Goal: Information Seeking & Learning: Learn about a topic

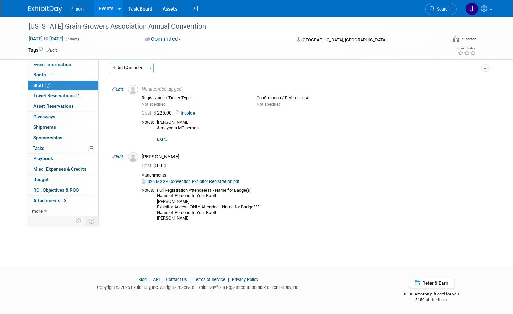
click at [48, 10] on img at bounding box center [45, 9] width 34 height 7
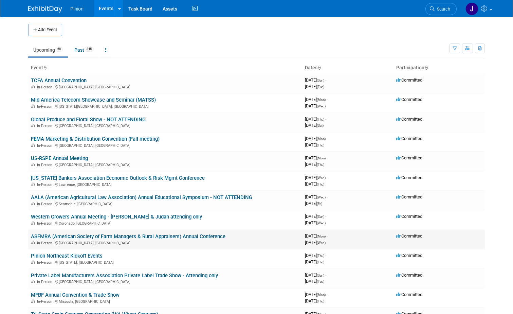
click at [53, 233] on link "ASFMRA (American Society of Farm Managers & Rural Appraisers) Annual Conference" at bounding box center [128, 236] width 194 height 6
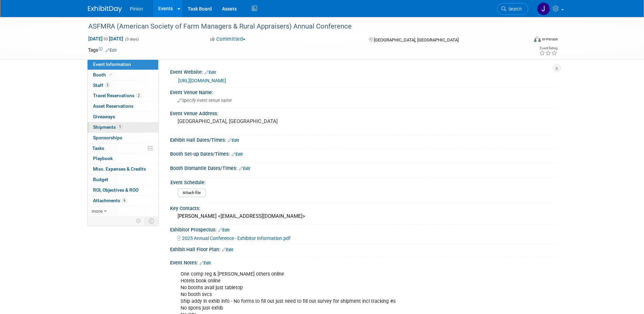
click at [107, 126] on span "Shipments 1" at bounding box center [108, 126] width 30 height 5
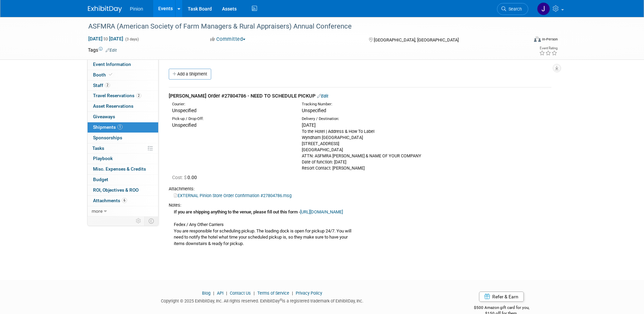
click at [233, 196] on link "EXTERNAL Pinion Store Order Confirmation #27804786.msg" at bounding box center [233, 195] width 118 height 5
click at [112, 8] on img at bounding box center [105, 9] width 34 height 7
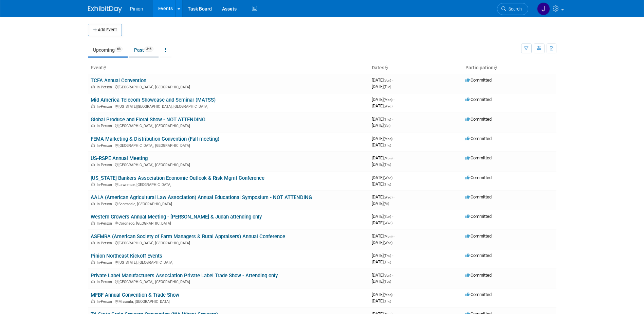
click at [148, 49] on span "345" at bounding box center [148, 48] width 9 height 5
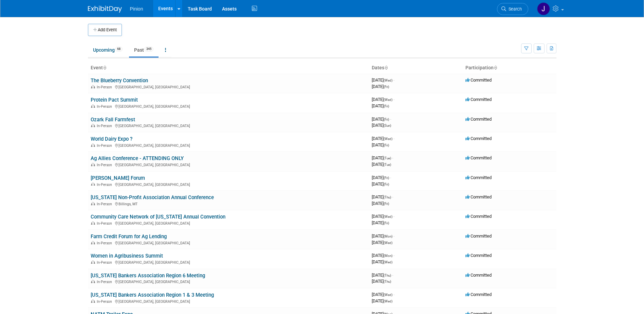
click at [103, 67] on icon at bounding box center [104, 68] width 3 height 4
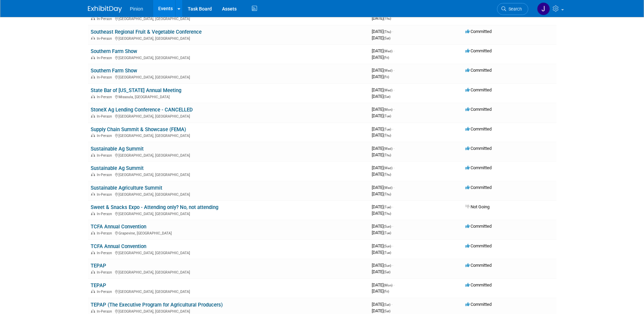
scroll to position [5514, 0]
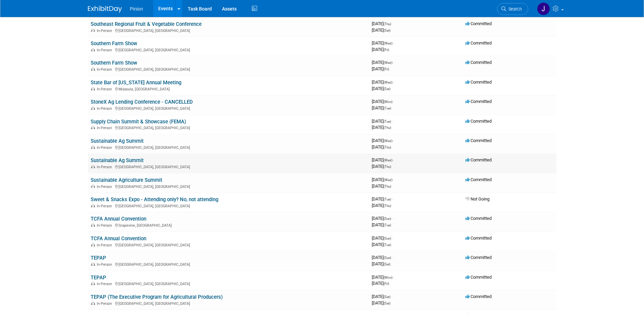
click at [131, 161] on link "Sustainable Ag Summit" at bounding box center [117, 160] width 53 height 6
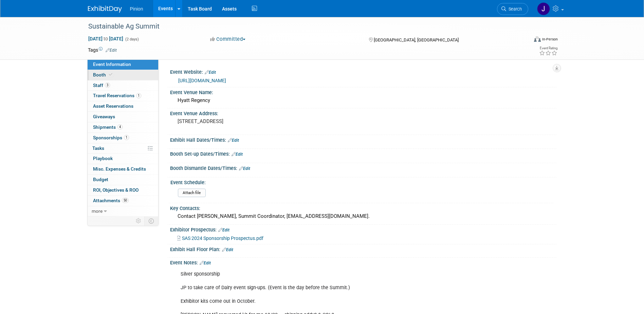
click at [112, 76] on span "Booth" at bounding box center [103, 74] width 21 height 5
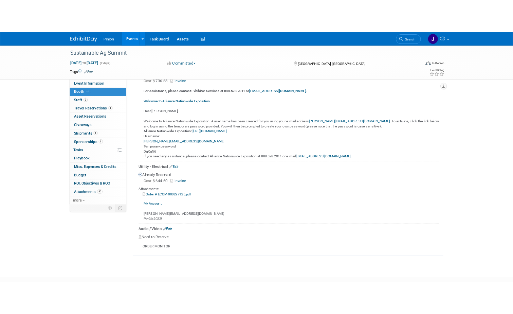
scroll to position [227, 0]
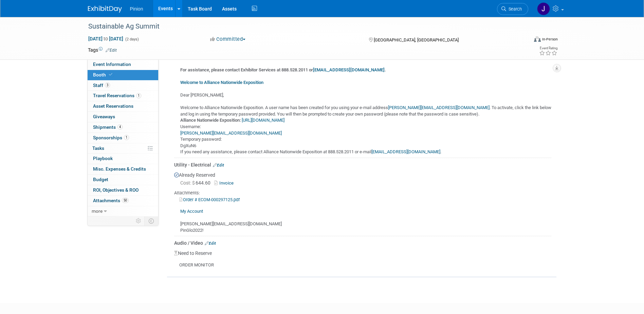
click at [227, 183] on link "Invoice" at bounding box center [225, 182] width 22 height 5
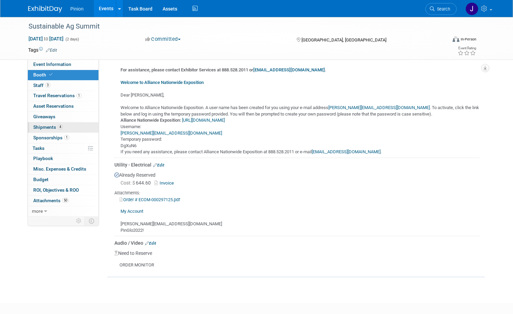
click at [52, 127] on span "Shipments 4" at bounding box center [48, 126] width 30 height 5
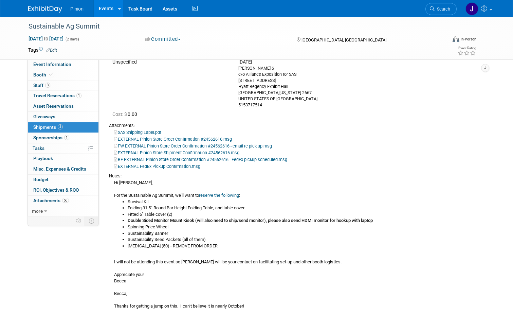
scroll to position [64, 0]
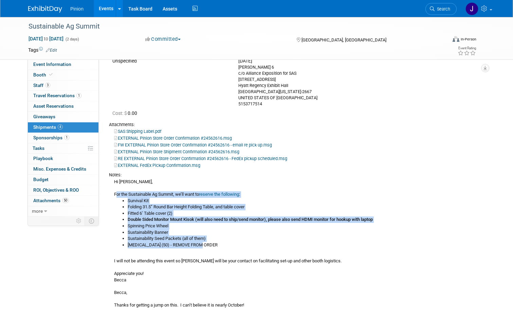
drag, startPoint x: 206, startPoint y: 247, endPoint x: 113, endPoint y: 196, distance: 105.8
click at [113, 196] on div "Hi Jennifer, For the Sustainable Ag Summit, we’ll want to reserve the following…" at bounding box center [294, 293] width 371 height 231
copy div "or the Sustainable Ag Summit, we’ll want to reserve the following : Survival Ki…"
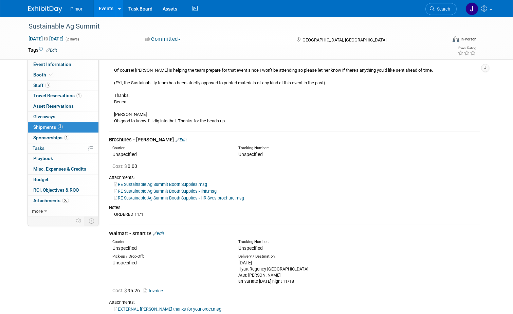
scroll to position [372, 0]
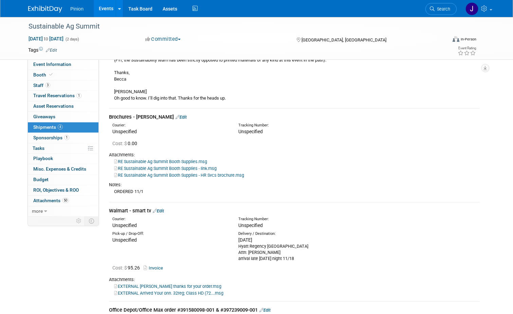
click at [179, 160] on link "RE Sustainable Ag Summit Booth Supplies.msg" at bounding box center [160, 161] width 93 height 5
click at [46, 126] on span "Shipments 4" at bounding box center [48, 126] width 30 height 5
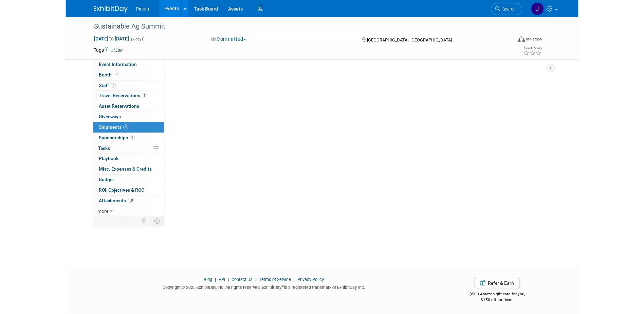
scroll to position [0, 0]
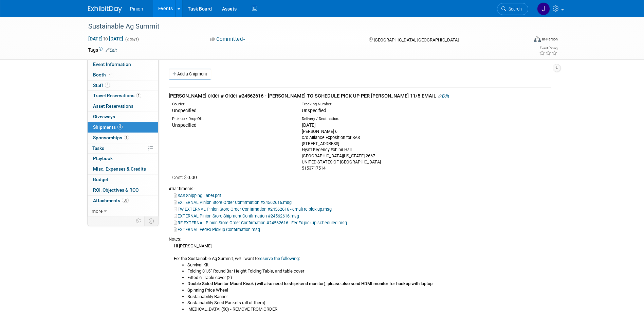
click at [108, 9] on img at bounding box center [105, 9] width 34 height 7
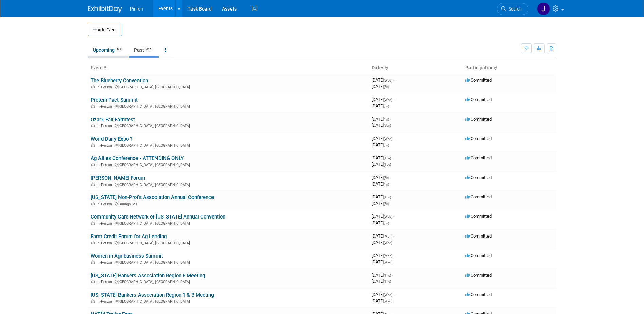
click at [107, 52] on link "Upcoming 68" at bounding box center [108, 49] width 40 height 13
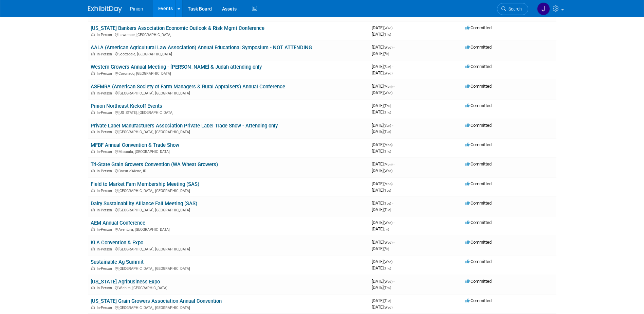
scroll to position [155, 0]
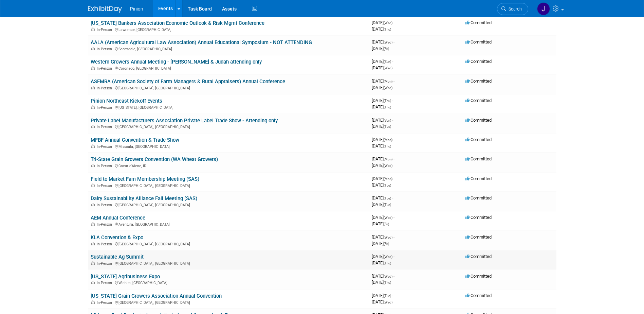
click at [142, 256] on link "Sustainable Ag Summit" at bounding box center [117, 256] width 53 height 6
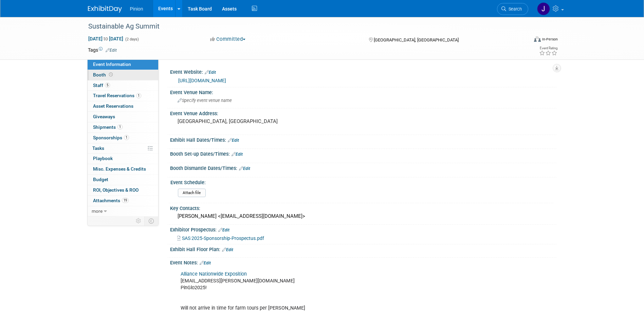
click at [110, 73] on icon at bounding box center [111, 75] width 4 height 4
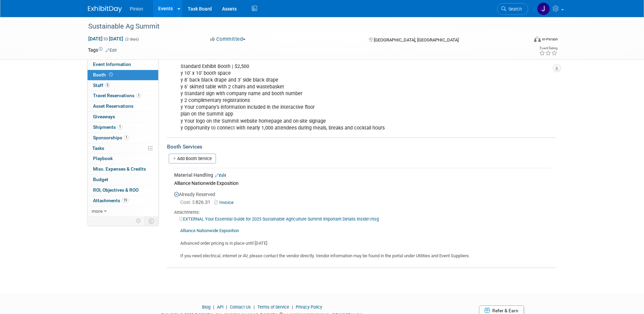
scroll to position [179, 0]
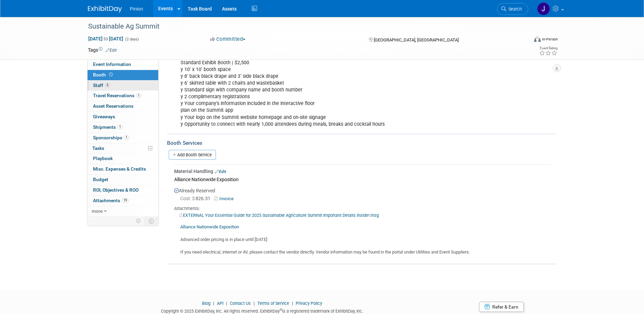
click at [107, 85] on span "5" at bounding box center [107, 84] width 5 height 5
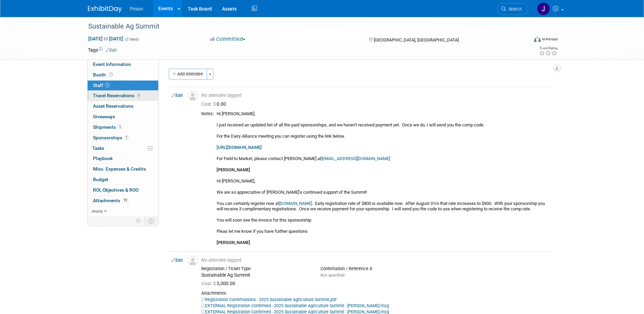
click at [119, 97] on span "Travel Reservations 1" at bounding box center [117, 95] width 48 height 5
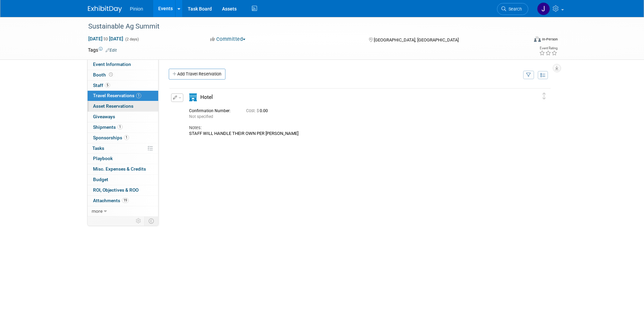
click at [121, 107] on span "Asset Reservations 0" at bounding box center [113, 105] width 40 height 5
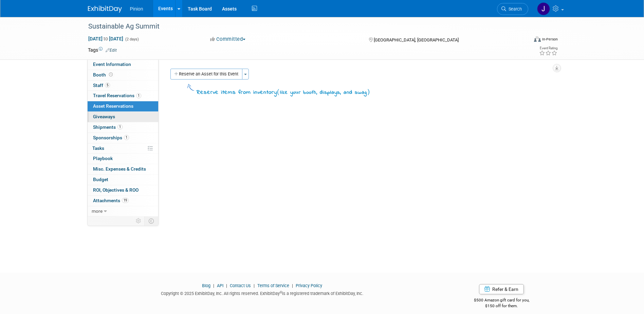
click at [111, 117] on span "Giveaways 0" at bounding box center [104, 116] width 22 height 5
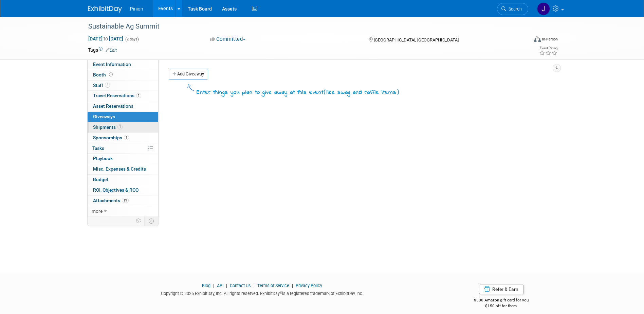
click at [108, 126] on span "Shipments 1" at bounding box center [108, 126] width 30 height 5
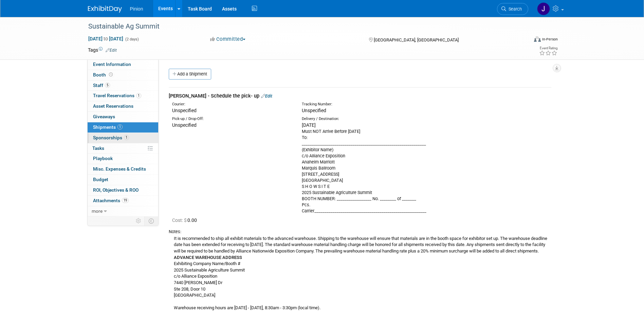
click at [116, 138] on span "Sponsorships 1" at bounding box center [111, 137] width 36 height 5
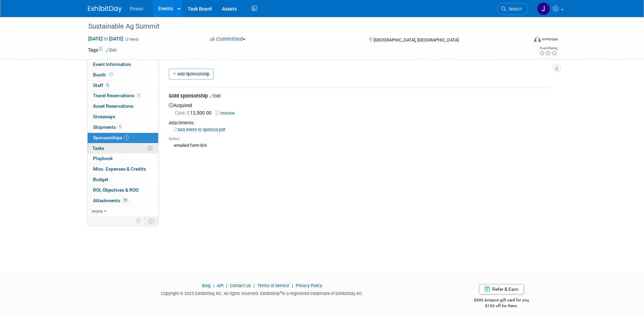
click at [98, 148] on span "Tasks 0%" at bounding box center [98, 147] width 12 height 5
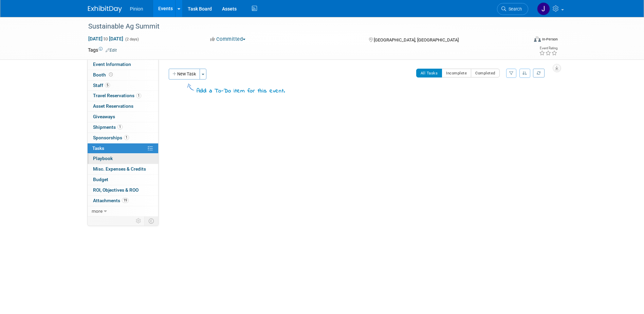
click at [101, 154] on link "0 Playbook 0" at bounding box center [123, 158] width 71 height 10
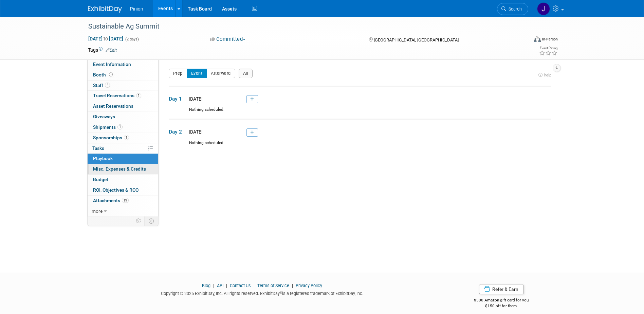
click at [106, 167] on span "Misc. Expenses & Credits 0" at bounding box center [119, 168] width 53 height 5
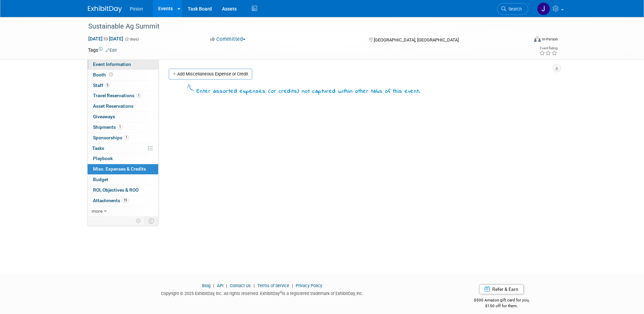
click at [120, 67] on span "Event Information" at bounding box center [112, 63] width 38 height 5
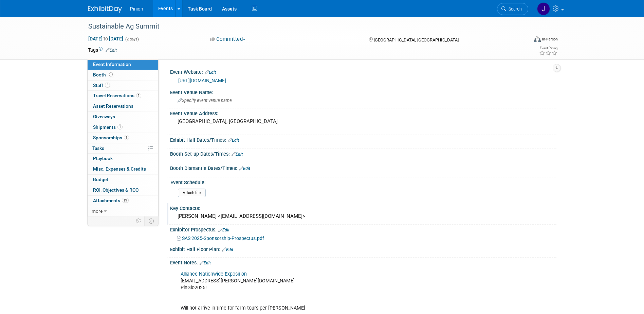
drag, startPoint x: 290, startPoint y: 216, endPoint x: 178, endPoint y: 220, distance: 112.0
click at [178, 220] on div "Kathy Norton <info@sustainableagsummit.org>" at bounding box center [363, 216] width 376 height 11
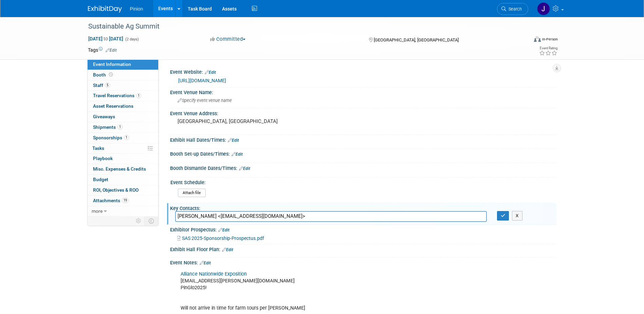
drag, startPoint x: 294, startPoint y: 219, endPoint x: 177, endPoint y: 216, distance: 116.8
click at [164, 218] on div "Event Information Event Info Booth Booth 5 Staff 5 Staff 1 Travel Reservations …" at bounding box center [322, 225] width 478 height 416
click at [500, 213] on icon "button" at bounding box center [502, 215] width 5 height 4
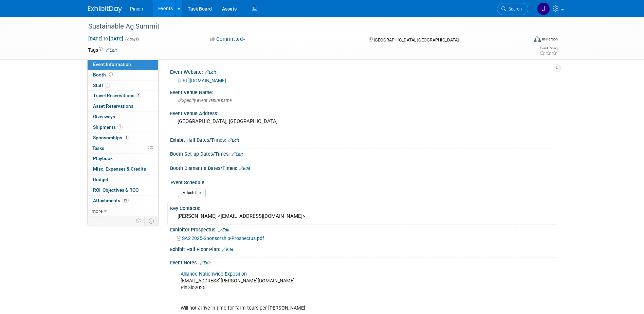
click at [109, 6] on img at bounding box center [105, 9] width 34 height 7
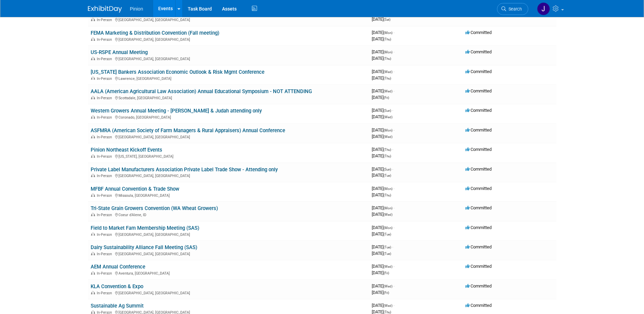
scroll to position [111, 0]
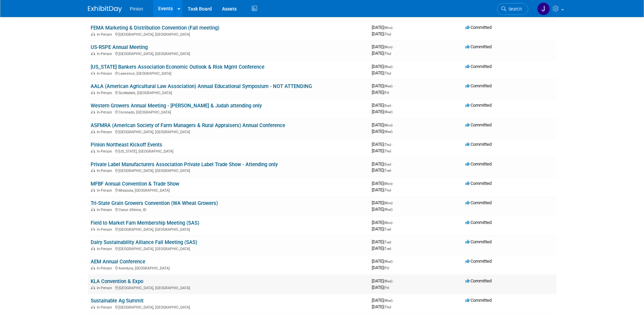
click at [136, 281] on link "KLA Convention & Expo" at bounding box center [117, 281] width 53 height 6
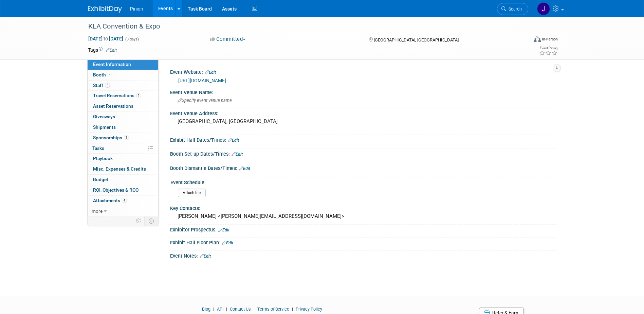
drag, startPoint x: 160, startPoint y: 27, endPoint x: 73, endPoint y: 25, distance: 87.2
click at [73, 25] on div "KLA Convention & Expo Nov 19, 2025 to Nov 21, 2025 (3 days) Nov 19, 2025 to Nov…" at bounding box center [322, 38] width 644 height 43
drag, startPoint x: 73, startPoint y: 25, endPoint x: 146, endPoint y: 28, distance: 73.0
copy div "KLA Convention & Expo"
click at [196, 37] on div "Nov 19, 2025 to Nov 21, 2025 (3 days)" at bounding box center [143, 38] width 110 height 7
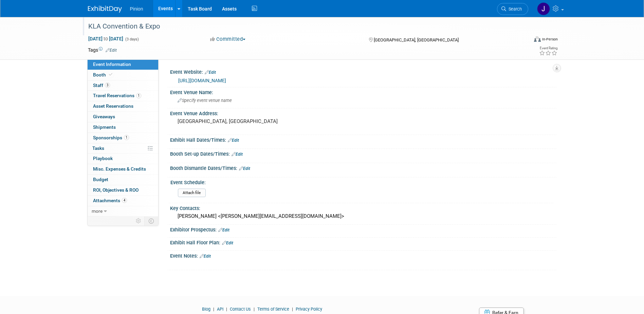
drag, startPoint x: 164, startPoint y: 25, endPoint x: 89, endPoint y: 24, distance: 75.0
click at [89, 24] on div "KLA Convention & Expo" at bounding box center [302, 26] width 432 height 12
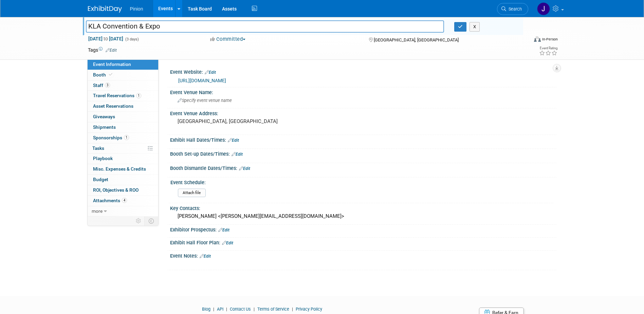
drag, startPoint x: 119, startPoint y: 26, endPoint x: 81, endPoint y: 26, distance: 38.3
click at [81, 26] on div "KLA Convention & Expo" at bounding box center [265, 27] width 368 height 10
click at [460, 30] on button "button" at bounding box center [460, 27] width 12 height 10
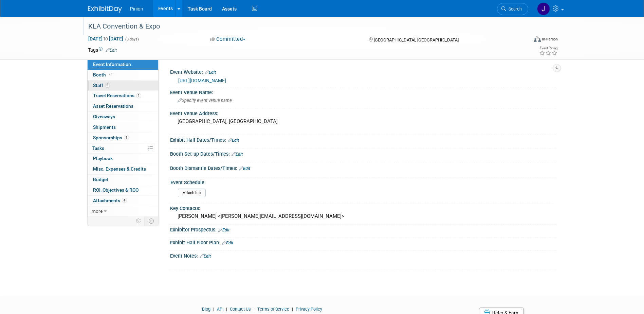
click at [108, 84] on span "3" at bounding box center [107, 84] width 5 height 5
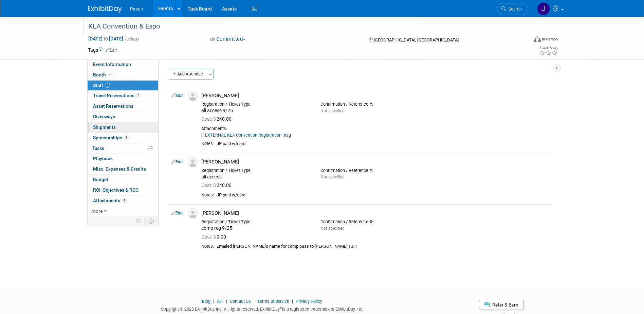
click at [106, 124] on span "Shipments 0" at bounding box center [104, 126] width 23 height 5
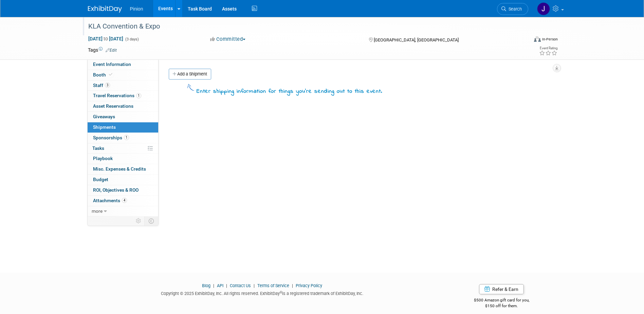
click at [110, 10] on img at bounding box center [105, 9] width 34 height 7
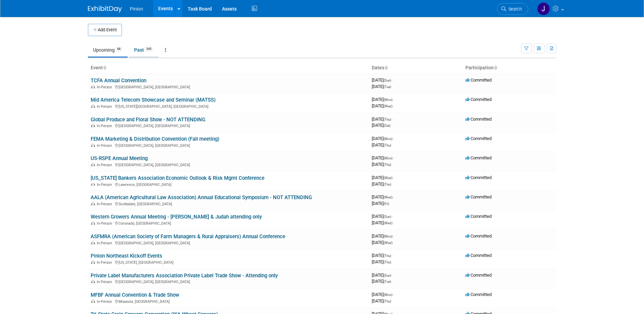
click at [139, 49] on link "Past 345" at bounding box center [144, 49] width 30 height 13
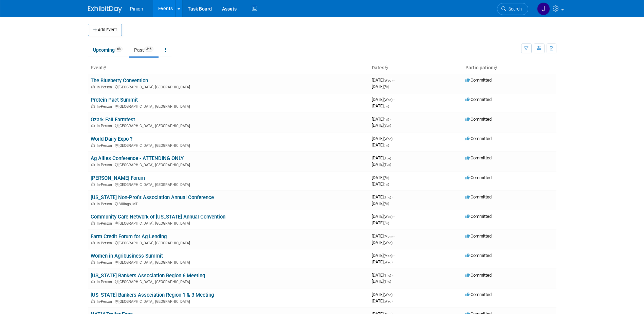
click at [106, 69] on icon at bounding box center [104, 68] width 3 height 4
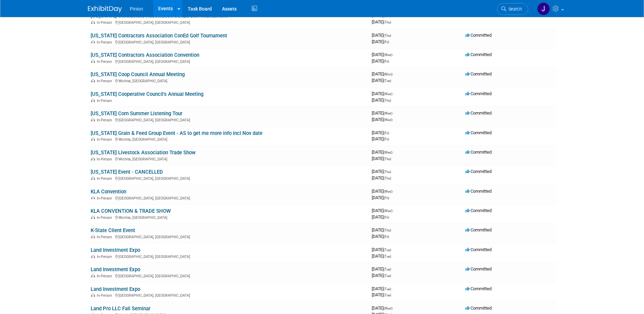
scroll to position [3493, 0]
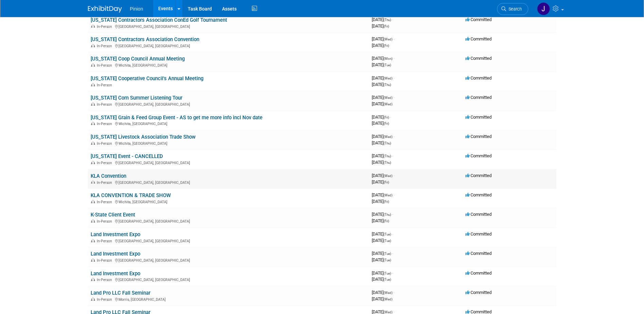
click at [106, 175] on link "KLA Convention" at bounding box center [109, 176] width 36 height 6
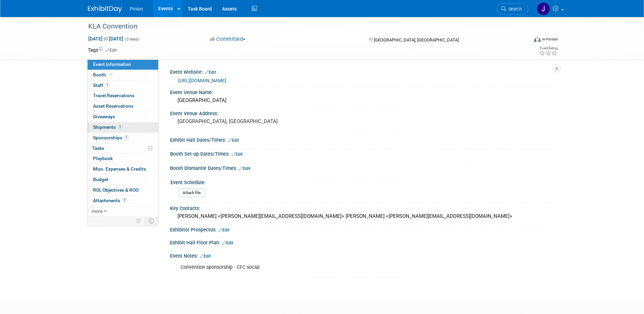
click at [113, 129] on span "Shipments 1" at bounding box center [108, 126] width 30 height 5
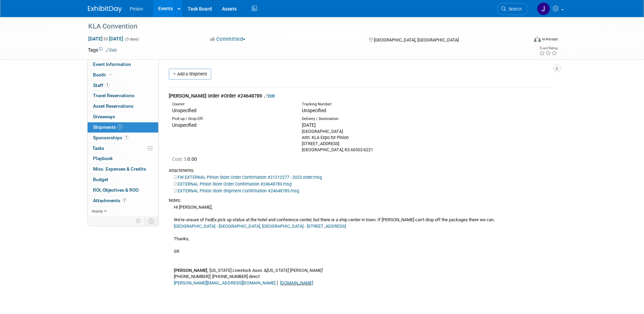
click at [237, 190] on link "EXTERNAL Pinion Store Shipment Confirmation #24648789.msg" at bounding box center [236, 190] width 125 height 5
click at [122, 200] on span "7" at bounding box center [124, 199] width 5 height 5
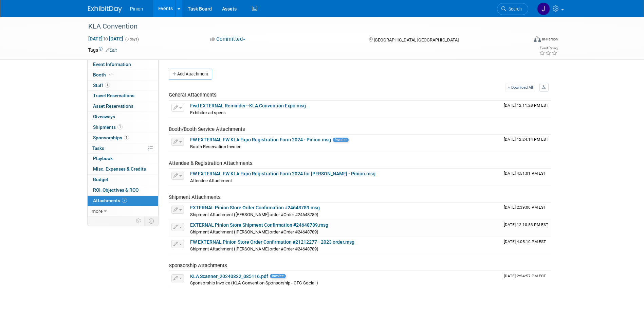
click at [109, 7] on img at bounding box center [105, 9] width 34 height 7
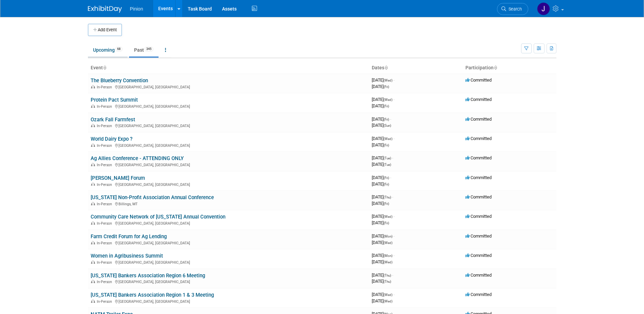
click at [112, 51] on link "Upcoming 68" at bounding box center [108, 49] width 40 height 13
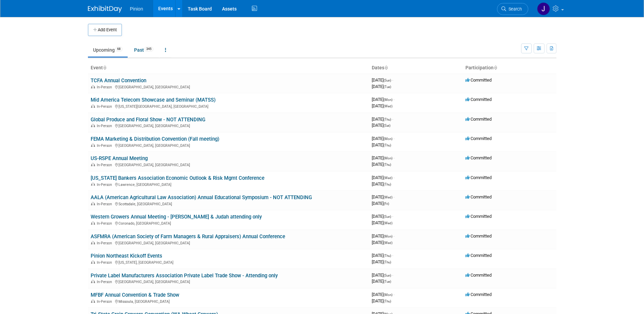
click at [105, 67] on icon at bounding box center [104, 68] width 3 height 4
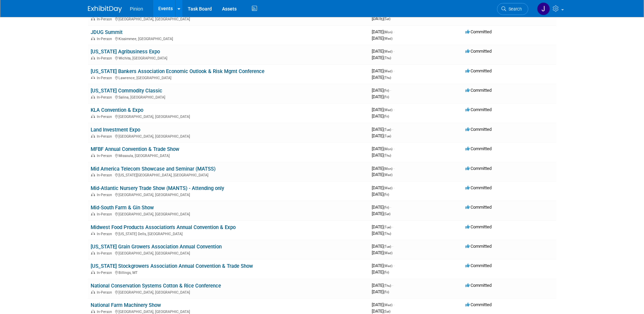
scroll to position [572, 0]
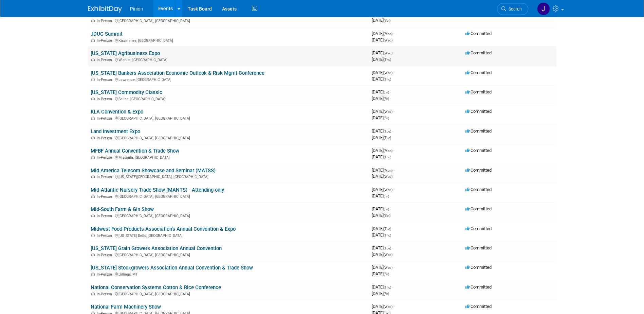
click at [141, 54] on link "[US_STATE] Agribusiness Expo" at bounding box center [125, 53] width 69 height 6
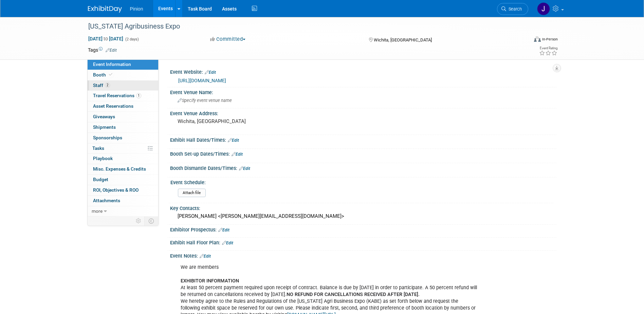
drag, startPoint x: 105, startPoint y: 83, endPoint x: 111, endPoint y: 87, distance: 7.0
click at [105, 84] on span "2" at bounding box center [107, 84] width 5 height 5
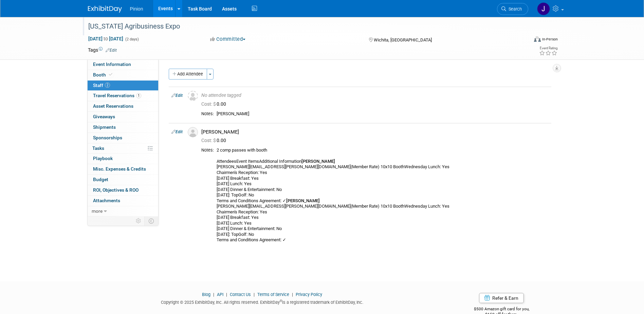
click at [174, 30] on div "[US_STATE] Agribusiness Expo" at bounding box center [302, 26] width 432 height 12
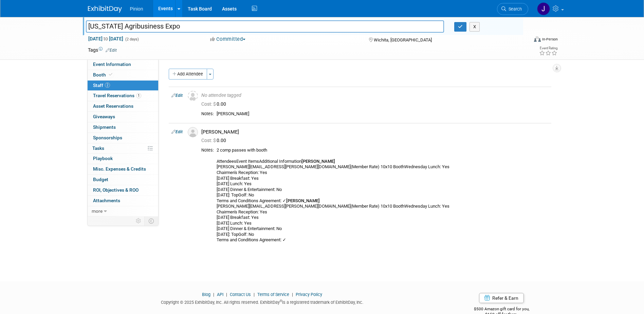
drag, startPoint x: 176, startPoint y: 27, endPoint x: 89, endPoint y: 26, distance: 87.2
click at [89, 26] on input "[US_STATE] Agribusiness Expo" at bounding box center [265, 26] width 358 height 12
click at [464, 25] on button "button" at bounding box center [460, 27] width 12 height 10
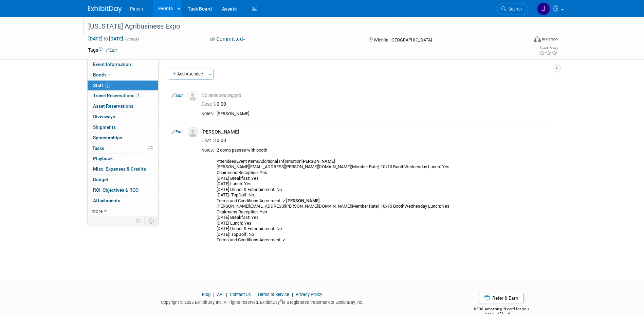
click at [117, 11] on img at bounding box center [105, 9] width 34 height 7
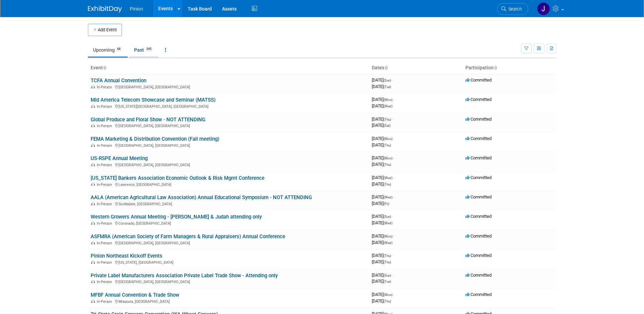
click at [141, 48] on link "Past 345" at bounding box center [144, 49] width 30 height 13
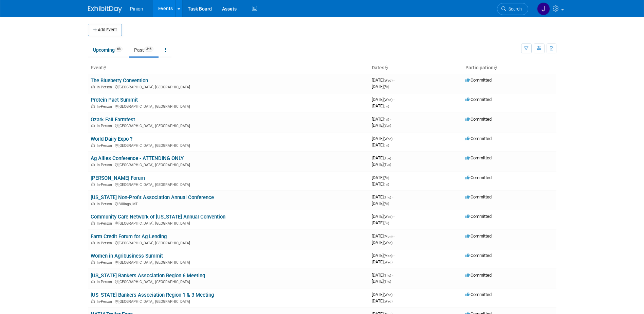
click at [106, 68] on icon at bounding box center [104, 68] width 3 height 4
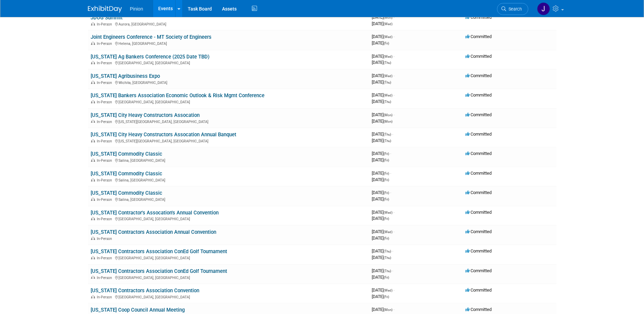
scroll to position [3188, 0]
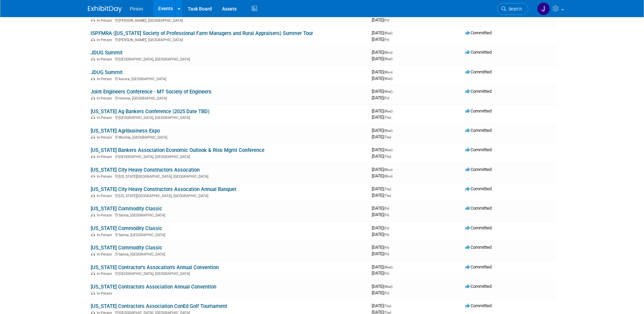
click at [134, 129] on link "[US_STATE] Agribusiness Expo" at bounding box center [125, 131] width 69 height 6
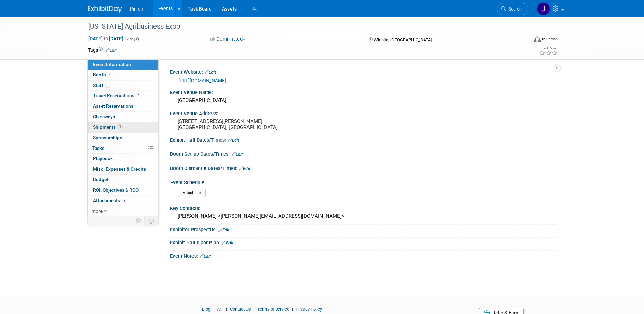
click at [109, 127] on span "Shipments 1" at bounding box center [108, 126] width 30 height 5
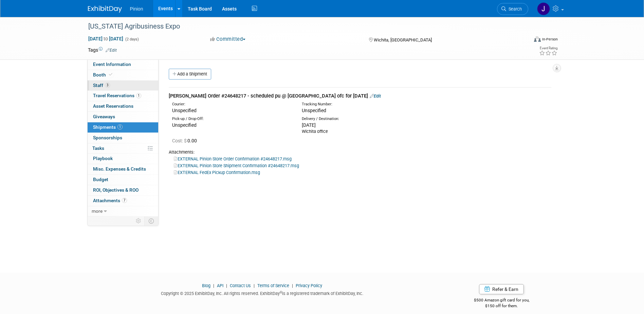
click at [112, 85] on link "3 Staff 3" at bounding box center [123, 85] width 71 height 10
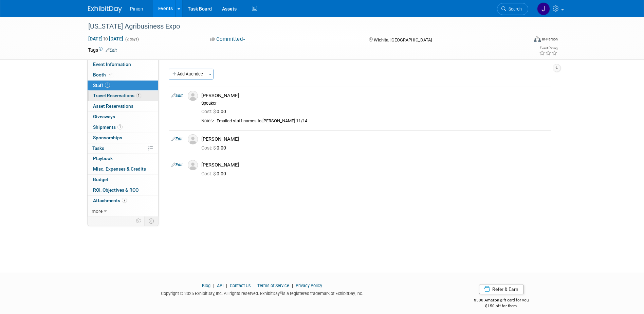
click at [132, 97] on span "Travel Reservations 1" at bounding box center [117, 95] width 48 height 5
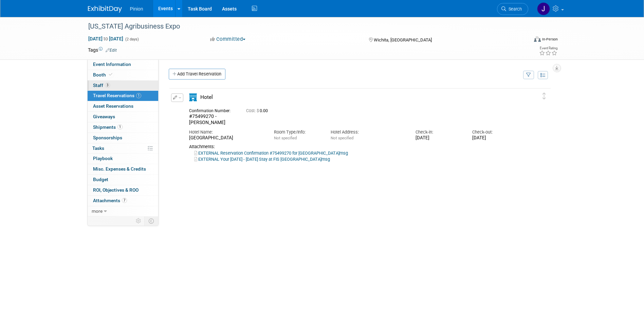
click at [119, 84] on link "3 Staff 3" at bounding box center [123, 85] width 71 height 10
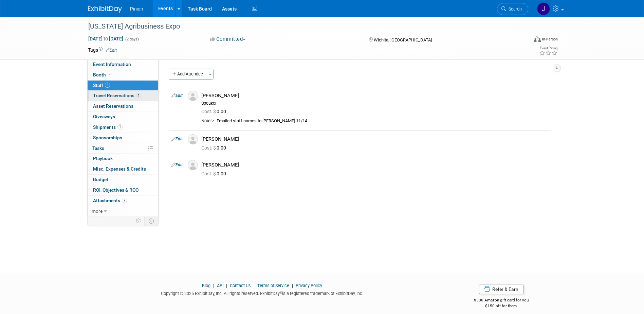
click at [120, 97] on span "Travel Reservations 1" at bounding box center [117, 95] width 48 height 5
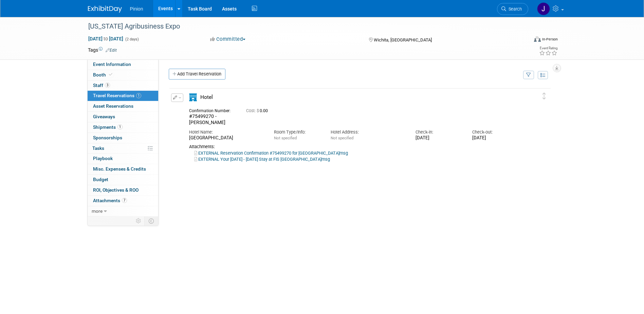
click at [104, 6] on img at bounding box center [105, 9] width 34 height 7
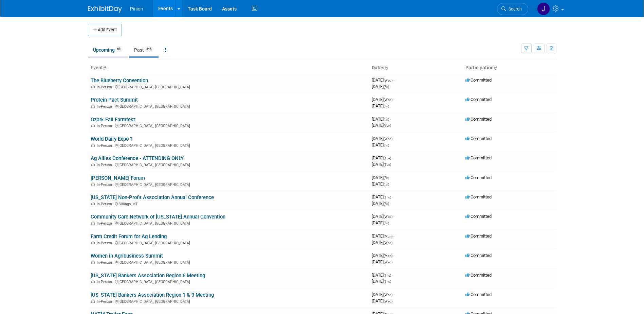
click at [116, 53] on link "Upcoming 68" at bounding box center [108, 49] width 40 height 13
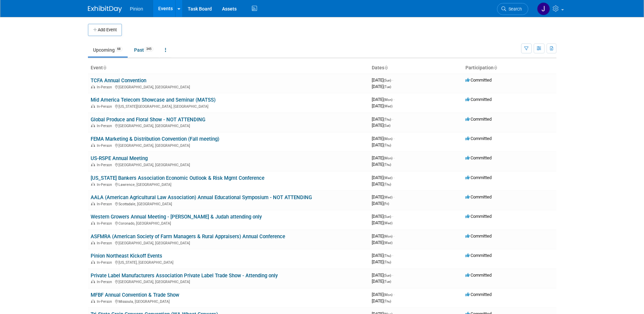
click at [105, 67] on icon at bounding box center [104, 68] width 3 height 4
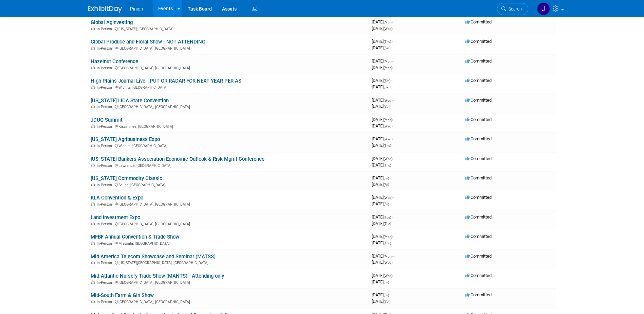
scroll to position [528, 0]
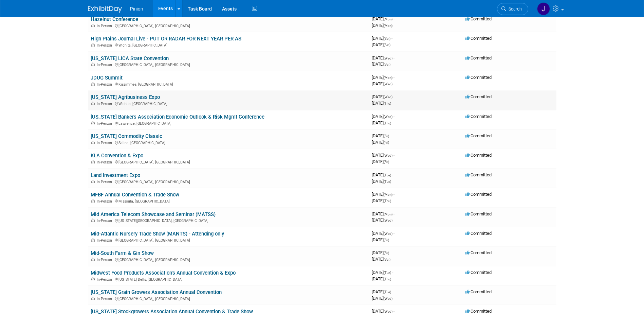
click at [105, 98] on link "[US_STATE] Agribusiness Expo" at bounding box center [125, 97] width 69 height 6
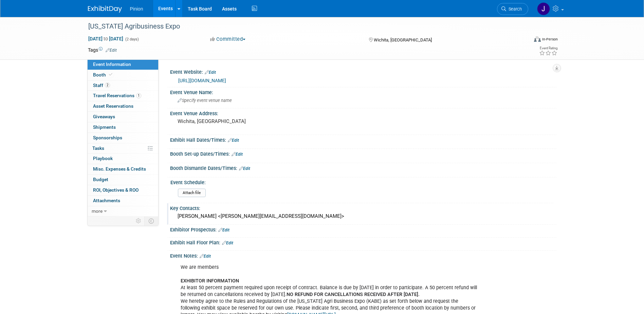
click at [283, 216] on div "Sidney Rhinehart <sidney@kansasag.org>" at bounding box center [363, 216] width 376 height 11
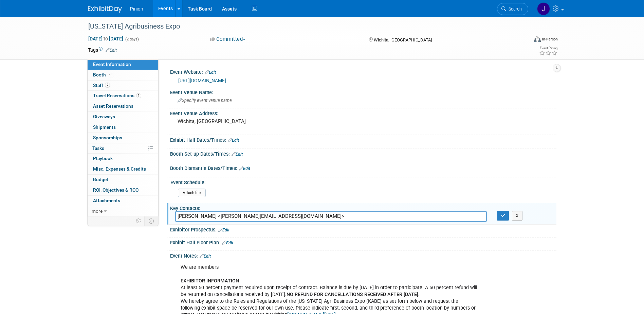
drag, startPoint x: 283, startPoint y: 216, endPoint x: 173, endPoint y: 216, distance: 109.9
click at [173, 216] on div "Sidney Rhinehart <sidney@kansasag.org>" at bounding box center [331, 216] width 322 height 11
click at [501, 214] on icon "button" at bounding box center [502, 215] width 5 height 4
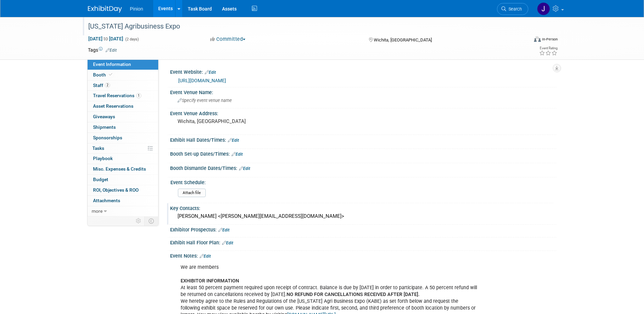
click at [174, 26] on div "[US_STATE] Agribusiness Expo" at bounding box center [302, 26] width 432 height 12
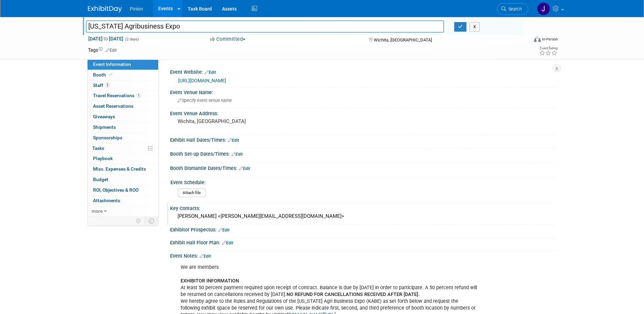
drag, startPoint x: 169, startPoint y: 25, endPoint x: 26, endPoint y: 26, distance: 142.9
click at [26, 26] on div "Kansas Agribusiness Expo Kansas Agribusiness Expo X Nov 19, 2025 to Nov 20, 202…" at bounding box center [322, 38] width 644 height 43
click at [457, 29] on button "button" at bounding box center [460, 27] width 12 height 10
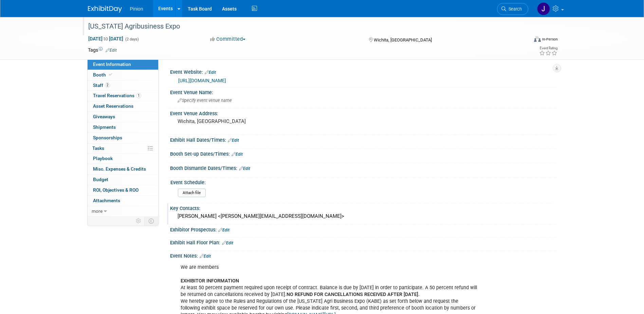
click at [114, 10] on img at bounding box center [105, 9] width 34 height 7
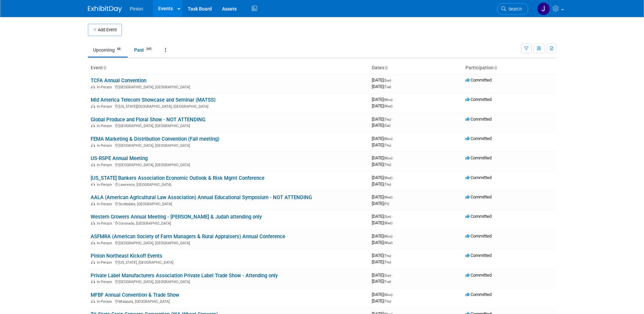
click at [106, 67] on icon at bounding box center [104, 68] width 3 height 4
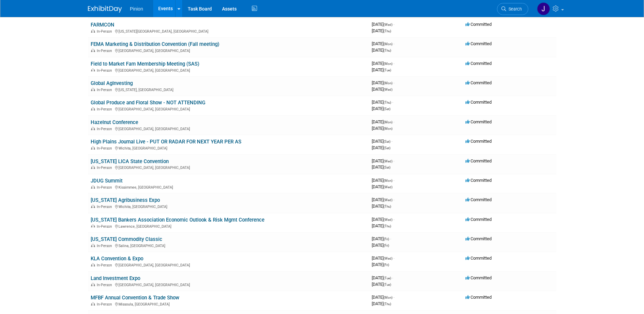
scroll to position [449, 0]
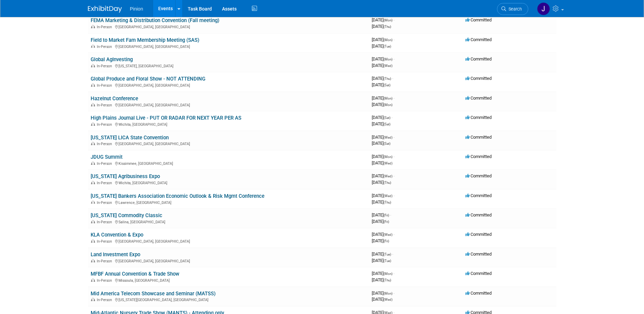
click at [138, 234] on link "KLA Convention & Expo" at bounding box center [117, 234] width 53 height 6
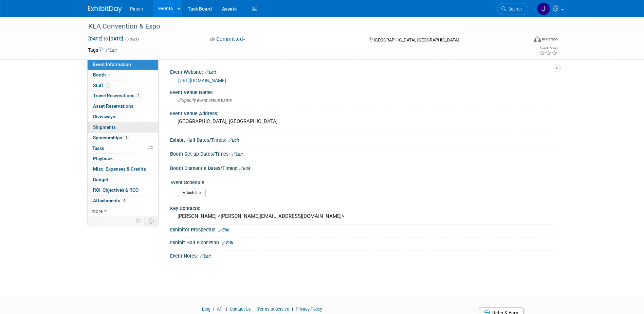
click at [113, 124] on span "Shipments 0" at bounding box center [104, 126] width 23 height 5
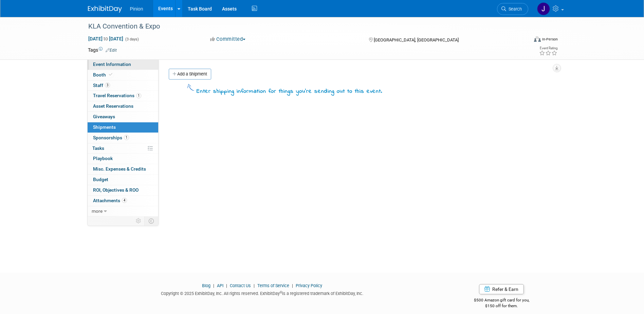
click at [120, 65] on span "Event Information" at bounding box center [112, 63] width 38 height 5
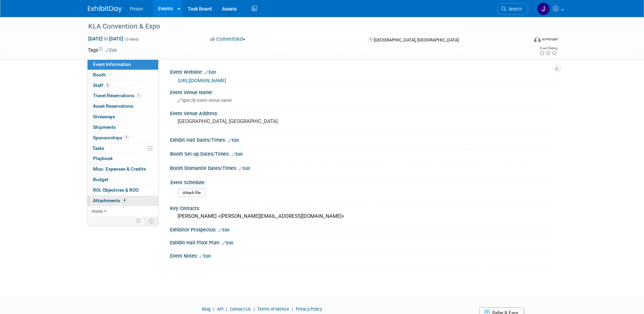
click at [130, 200] on link "4 Attachments 4" at bounding box center [123, 200] width 71 height 10
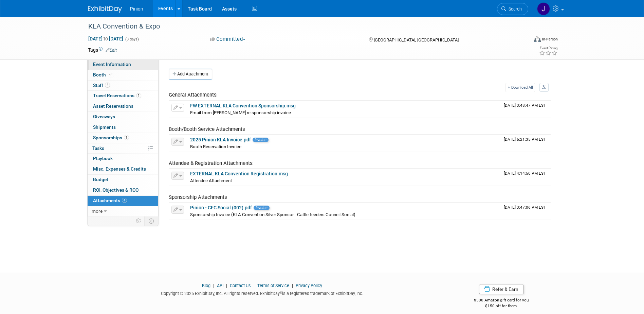
click at [126, 65] on span "Event Information" at bounding box center [112, 63] width 38 height 5
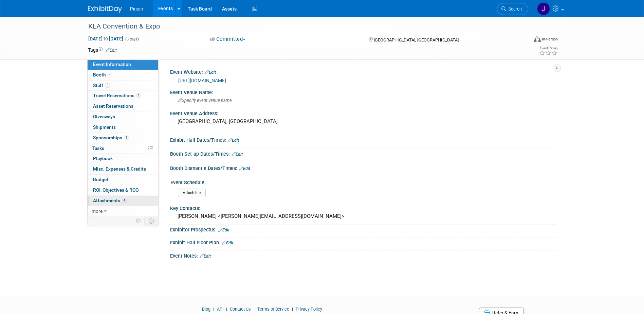
click at [111, 199] on span "Attachments 4" at bounding box center [110, 199] width 34 height 5
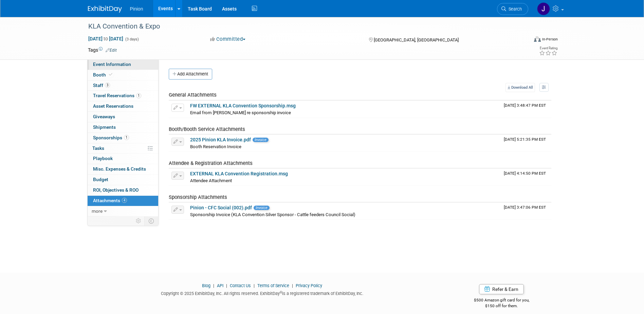
click at [131, 65] on link "Event Information" at bounding box center [123, 64] width 71 height 10
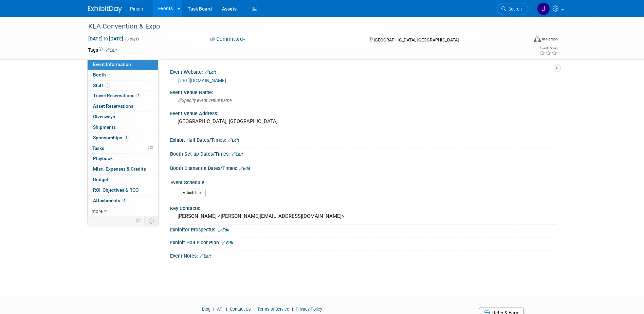
click at [191, 79] on link "https://www.kla.org/events-meetings/annual-convention" at bounding box center [202, 80] width 48 height 5
click at [106, 9] on img at bounding box center [105, 9] width 34 height 7
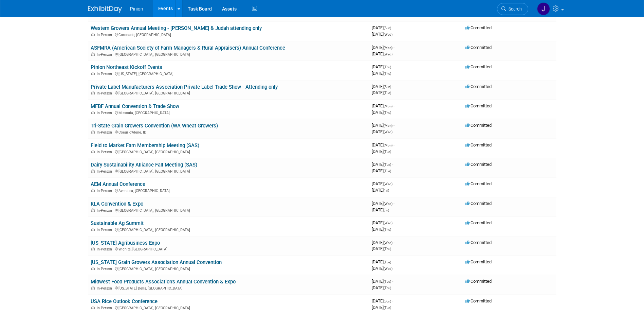
scroll to position [214, 0]
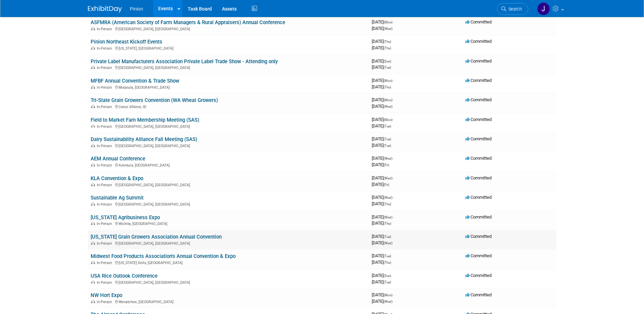
click at [159, 235] on link "[US_STATE] Grain Growers Association Annual Convention" at bounding box center [156, 236] width 131 height 6
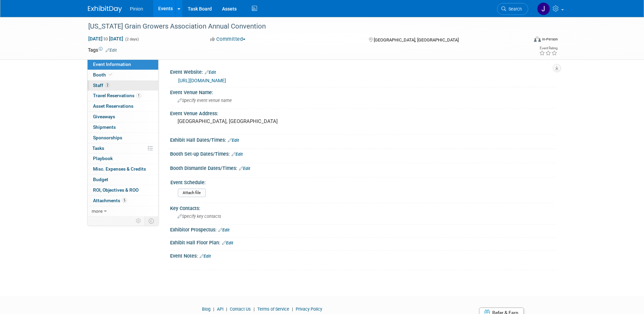
click at [100, 86] on span "Staff 2" at bounding box center [101, 84] width 17 height 5
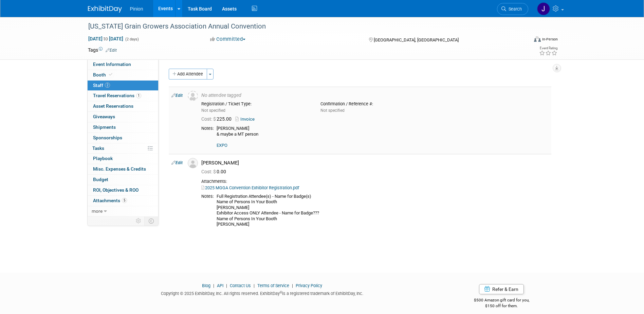
click at [252, 120] on link "Invoice" at bounding box center [246, 118] width 22 height 5
